Goal: Task Accomplishment & Management: Use online tool/utility

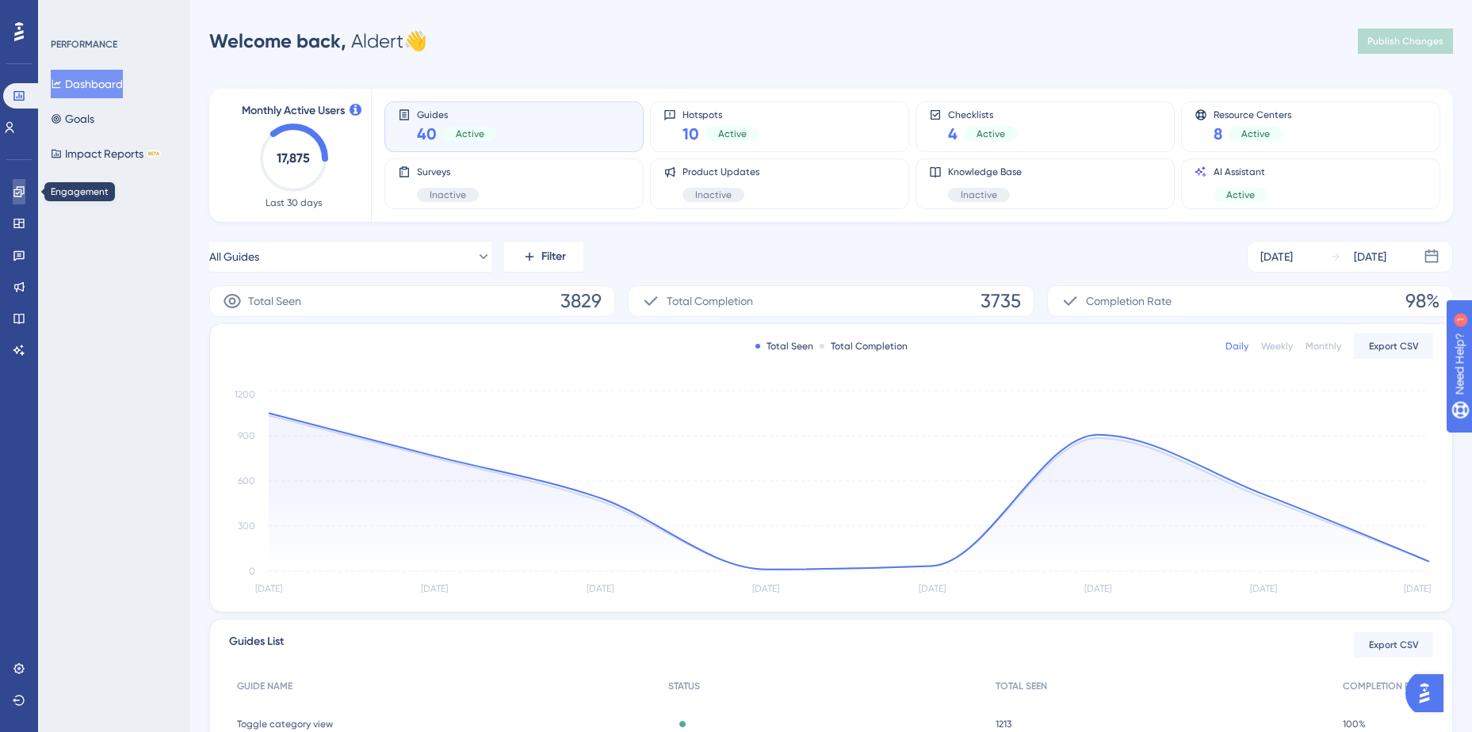
click at [18, 193] on icon at bounding box center [18, 191] width 10 height 10
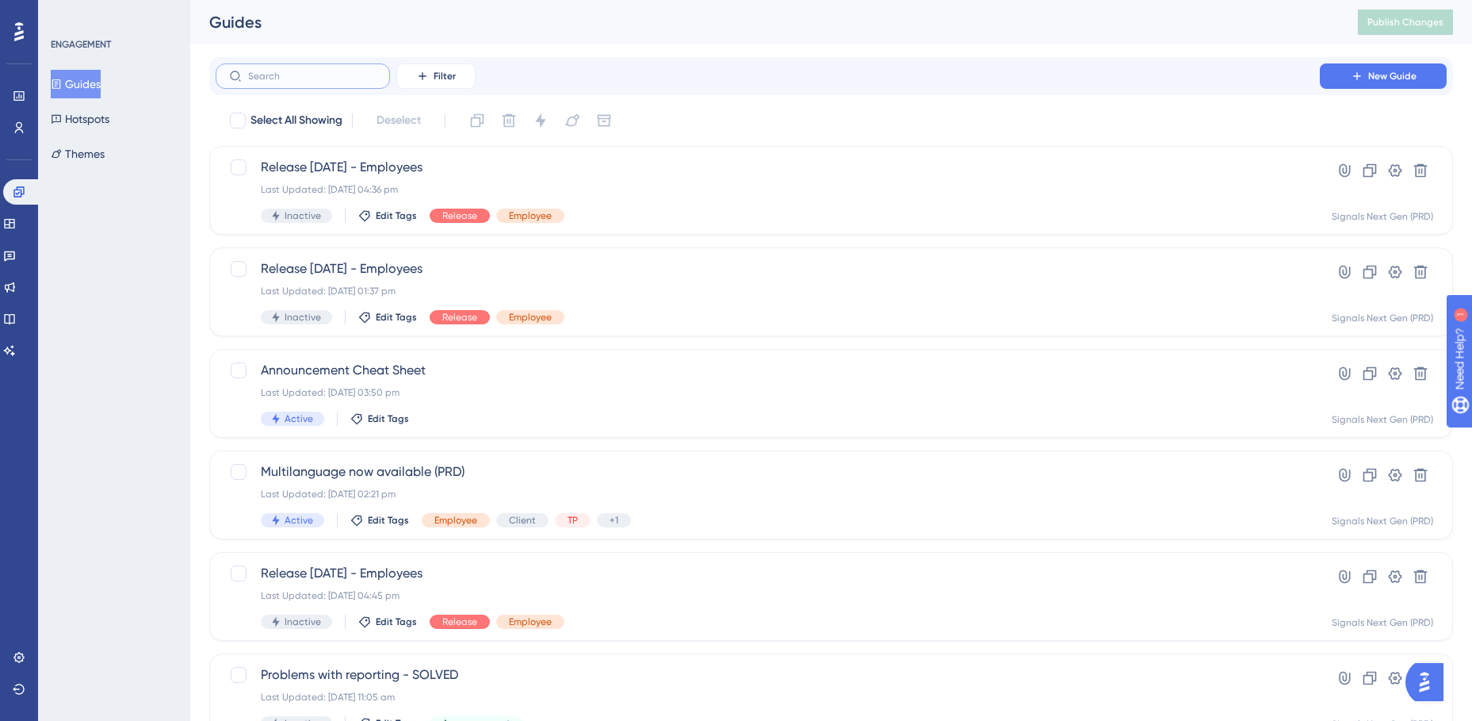
click at [286, 80] on input "text" at bounding box center [312, 76] width 128 height 11
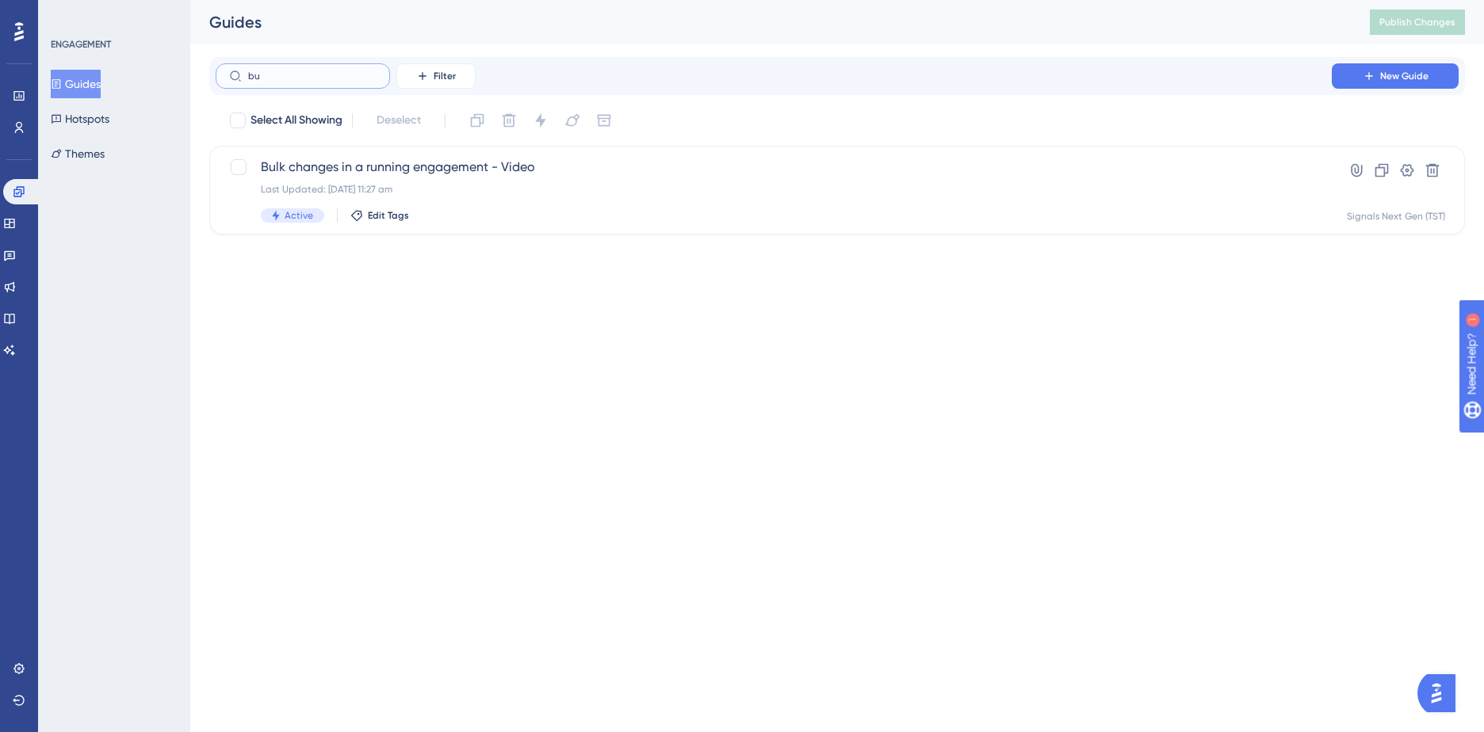
type input "buk"
checkbox input "true"
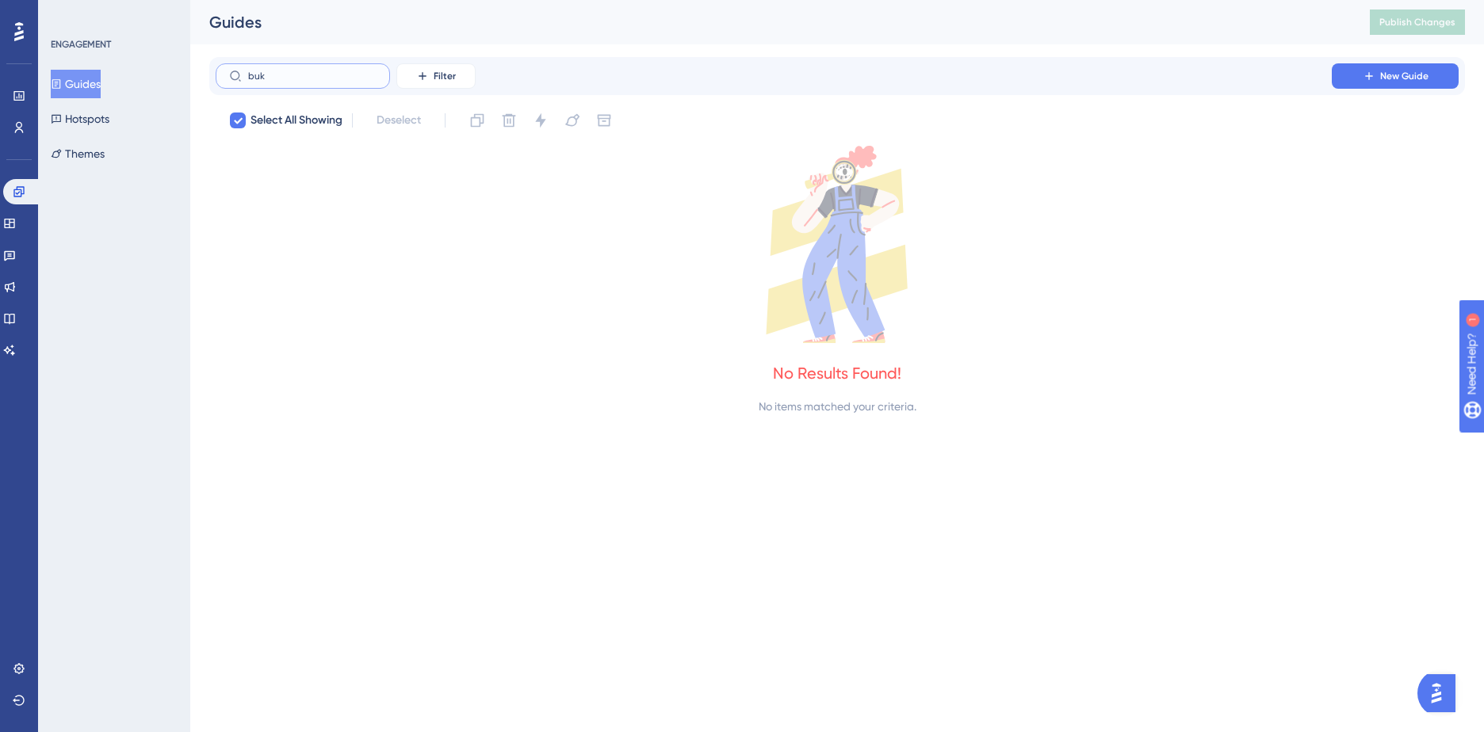
type input "bu"
checkbox input "false"
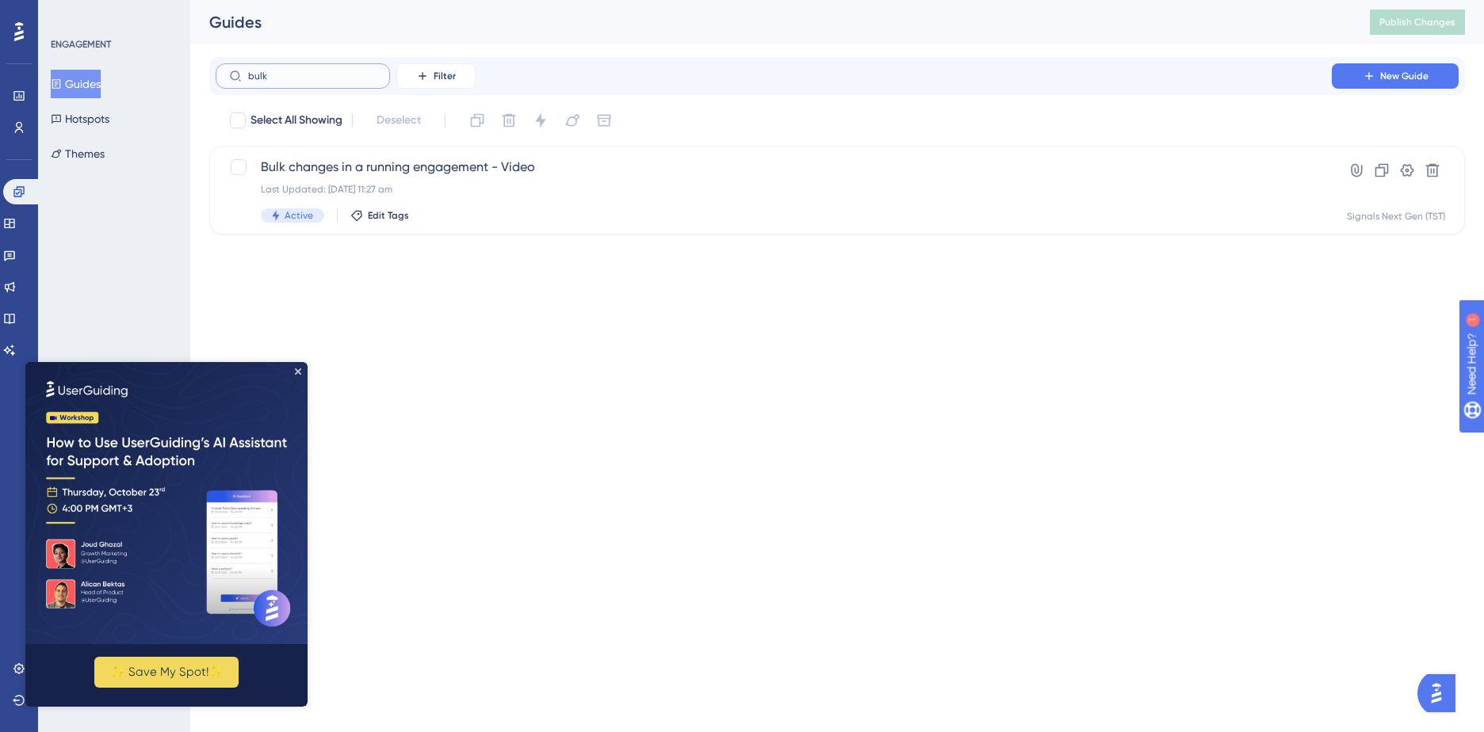
type input "bulk"
click at [299, 368] on img at bounding box center [166, 503] width 282 height 282
click at [297, 368] on img at bounding box center [166, 503] width 282 height 282
click at [386, 0] on html "Performance Users Engagement Widgets Feedback Product Updates Knowledge Base AI…" at bounding box center [742, 0] width 1484 height 0
click at [362, 160] on span "Bulk changes in a running engagement - Video" at bounding box center [774, 167] width 1026 height 19
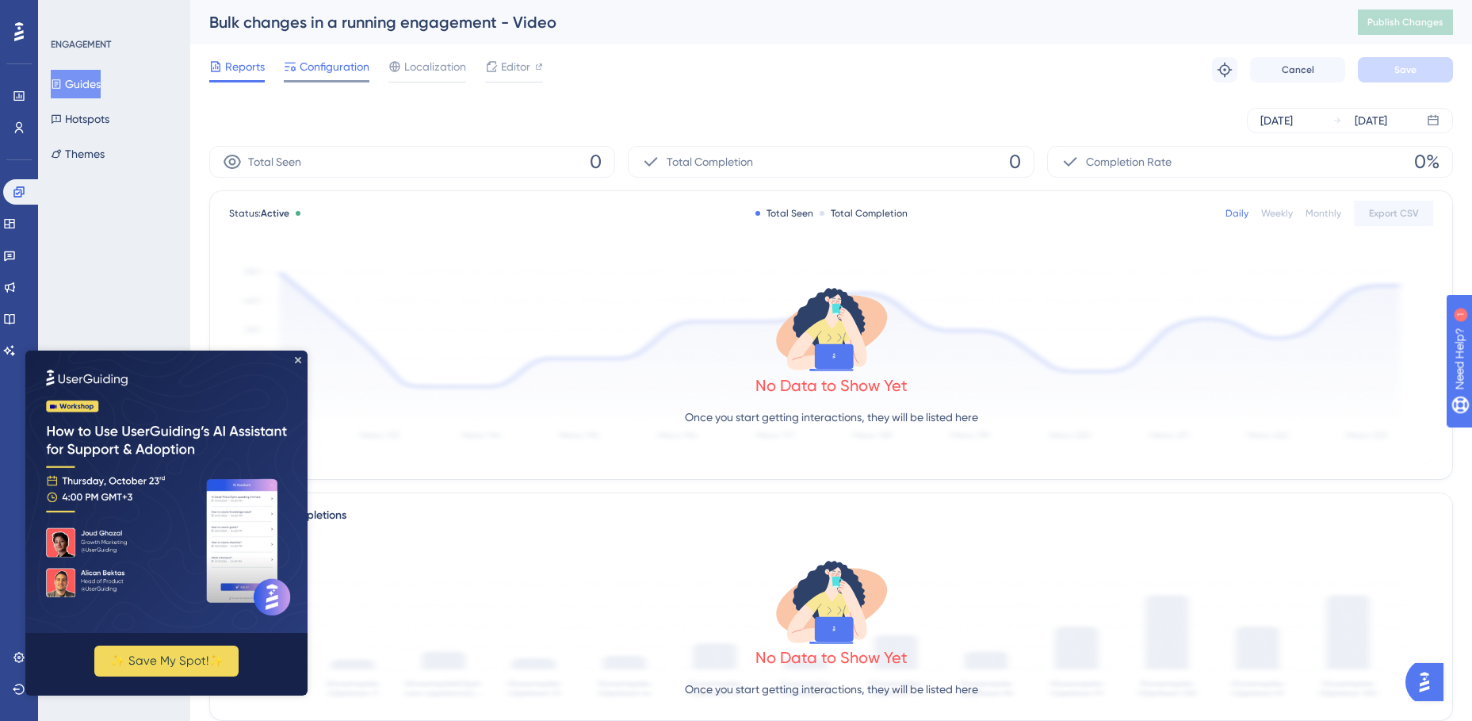
click at [331, 71] on span "Configuration" at bounding box center [335, 66] width 70 height 19
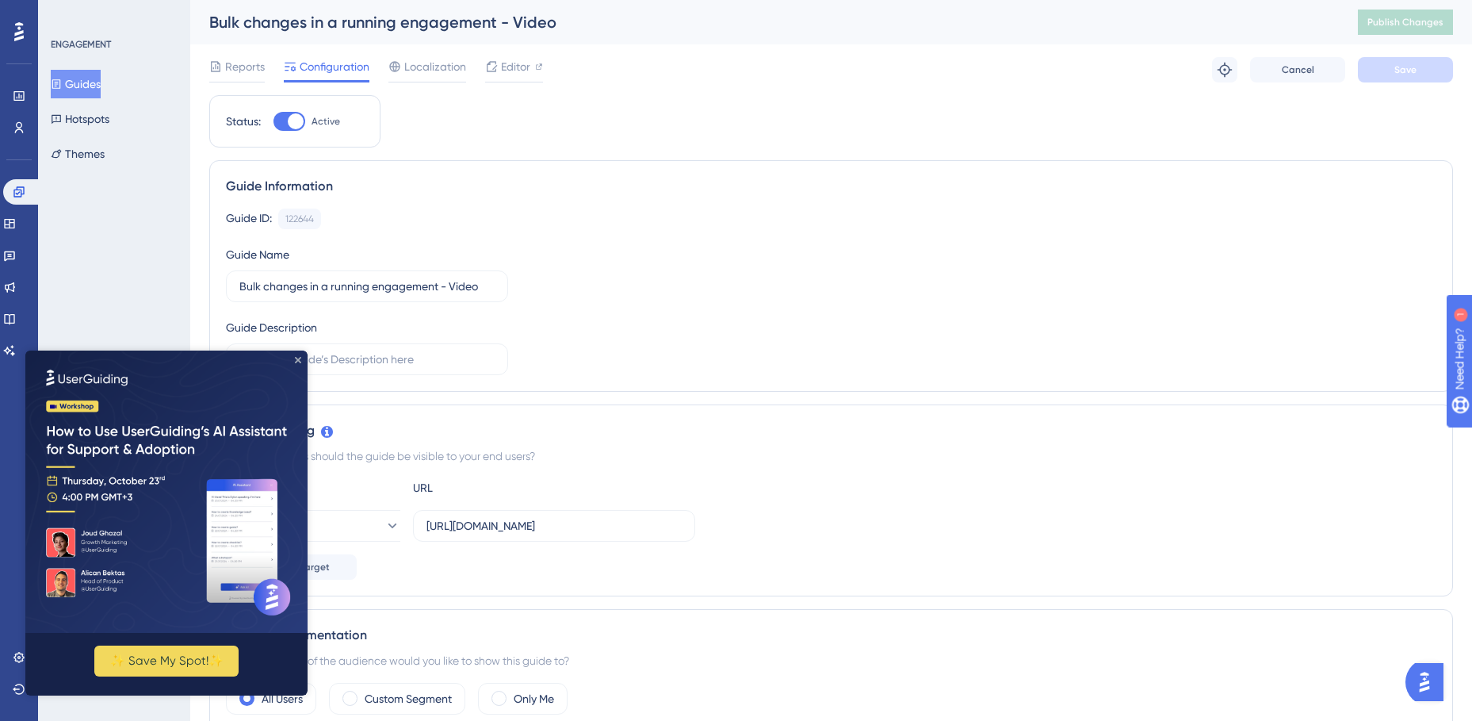
click at [299, 358] on icon "Close Preview" at bounding box center [298, 360] width 6 height 6
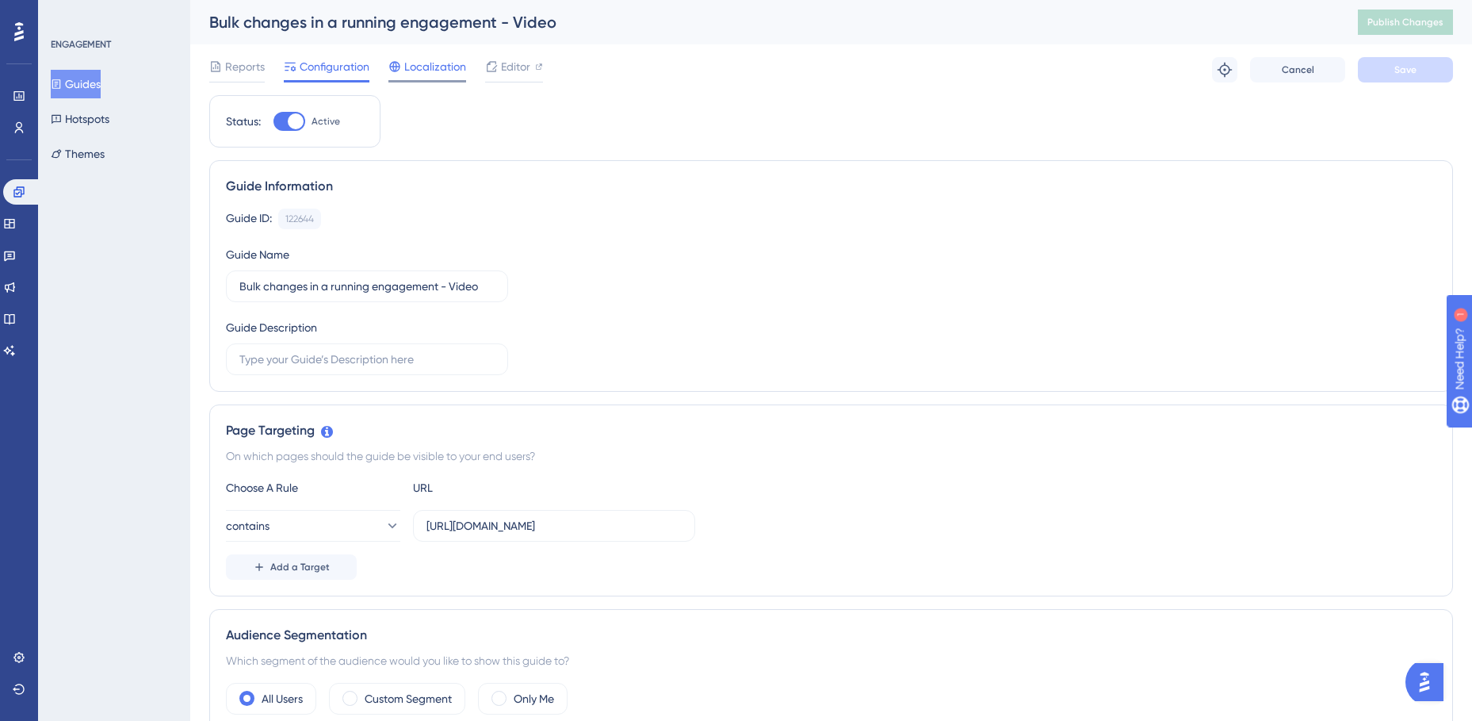
click at [439, 72] on span "Localization" at bounding box center [435, 66] width 62 height 19
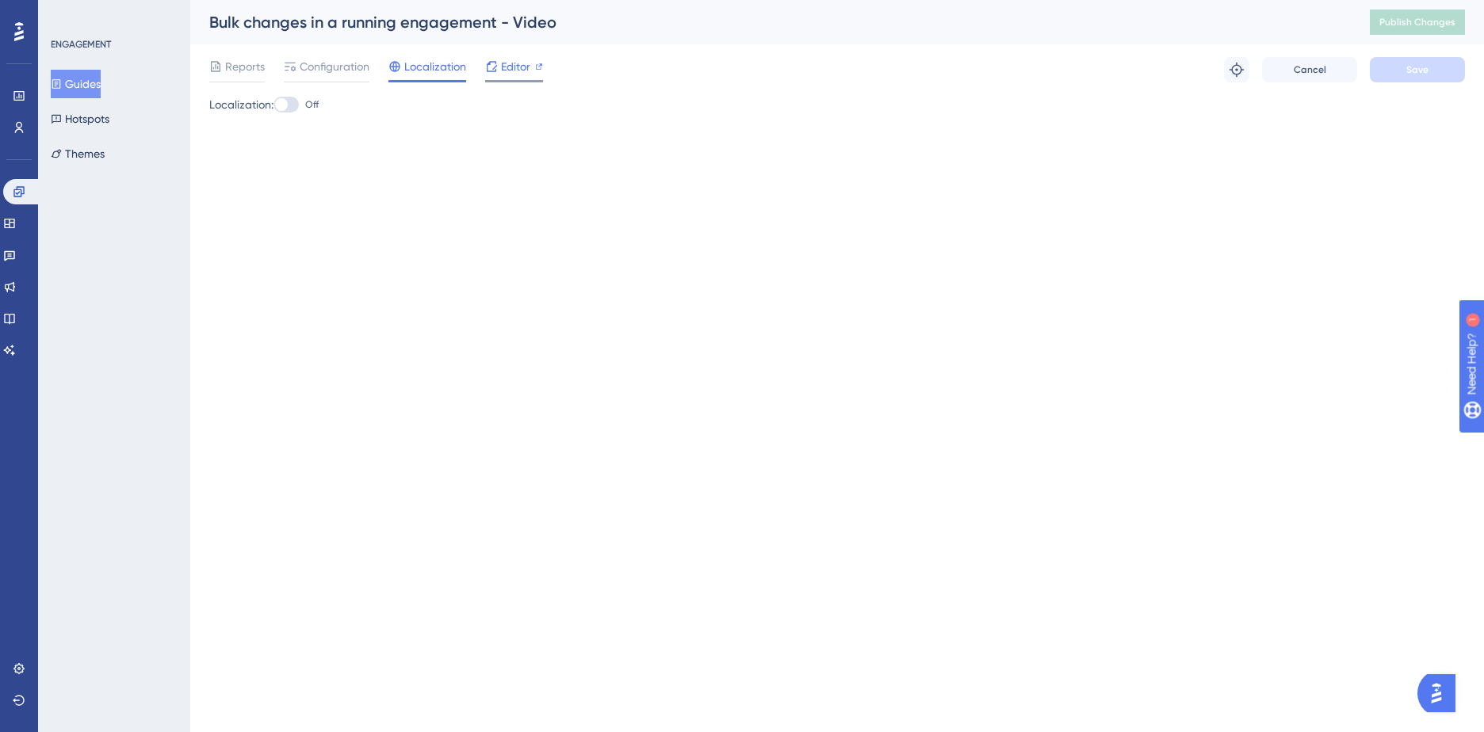
click at [485, 72] on icon at bounding box center [491, 66] width 13 height 13
click at [508, 62] on span "Editor" at bounding box center [515, 66] width 29 height 19
